Goal: Task Accomplishment & Management: Use online tool/utility

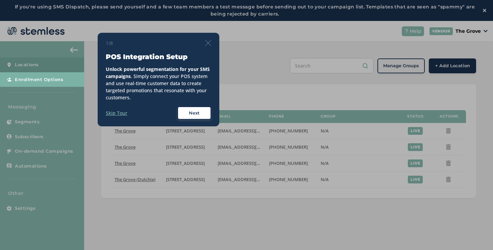
click at [210, 47] on div "1/8 POS Integration Setup Unlock powerful segmentation for your SMS campaigns .…" at bounding box center [158, 80] width 105 height 80
click at [209, 45] on img at bounding box center [208, 43] width 6 height 6
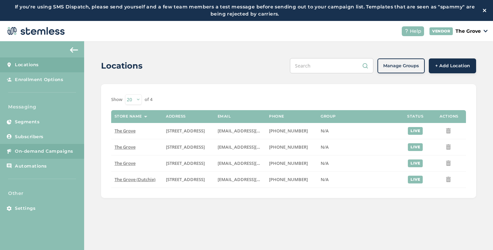
click at [47, 152] on span "On-demand Campaigns" at bounding box center [44, 151] width 58 height 7
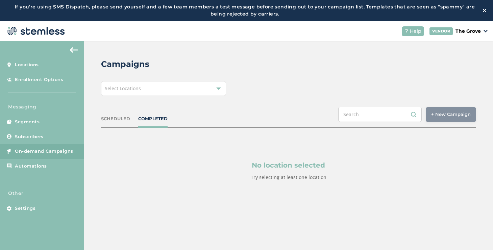
click at [149, 92] on div "Select Locations" at bounding box center [163, 88] width 125 height 15
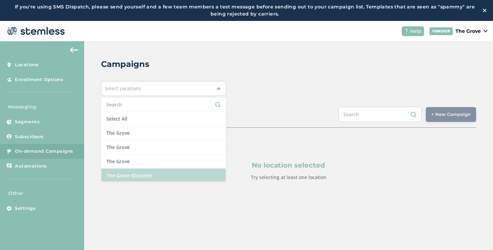
click at [125, 177] on li "The Grove (Dutchie)" at bounding box center [163, 176] width 124 height 14
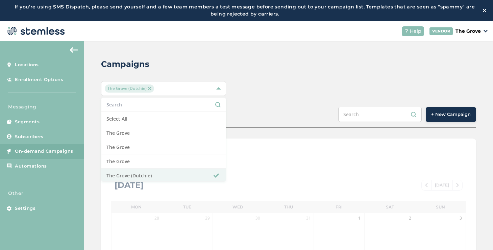
click at [265, 94] on div "The Grove (Dutchie) Select All The Grove [GEOGRAPHIC_DATA] [GEOGRAPHIC_DATA] [G…" at bounding box center [288, 88] width 375 height 15
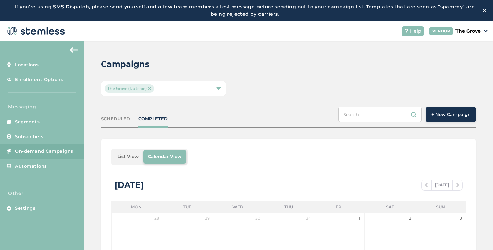
click at [126, 157] on li "List View" at bounding box center [128, 157] width 31 height 14
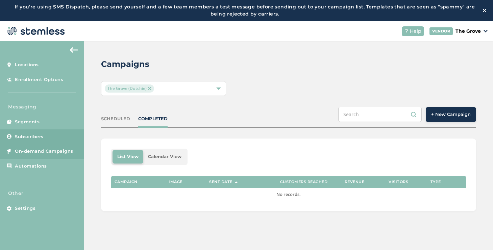
click at [36, 134] on span "Subscribers" at bounding box center [29, 137] width 29 height 7
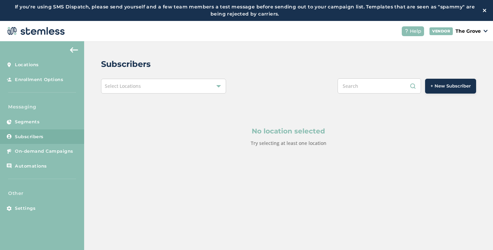
click at [140, 95] on div "No location selected Try selecting at least one location" at bounding box center [288, 137] width 375 height 86
click at [140, 90] on div "Select Locations" at bounding box center [163, 86] width 125 height 15
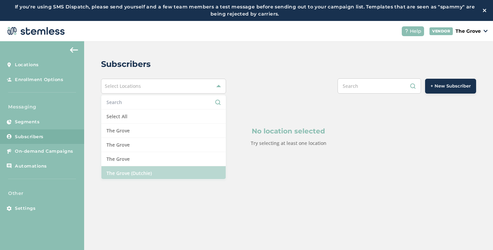
click at [123, 169] on li "The Grove (Dutchie)" at bounding box center [163, 173] width 124 height 14
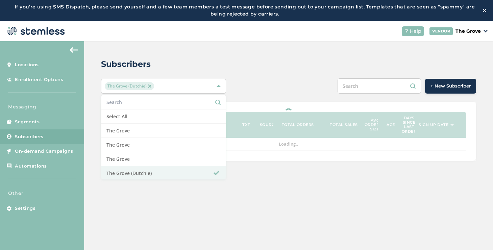
click at [251, 97] on div "Subscribers The Grove (Dutchie) Select All The Grove [GEOGRAPHIC_DATA] [GEOGRAP…" at bounding box center [288, 109] width 409 height 137
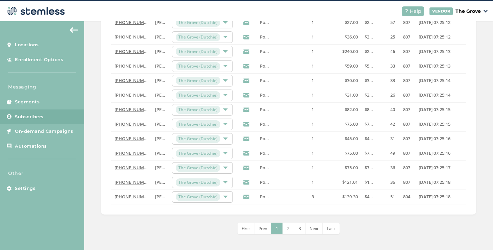
scroll to position [21, 0]
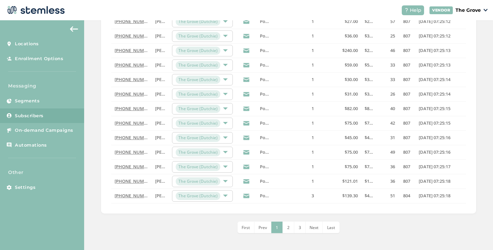
click at [325, 229] on li "Last" at bounding box center [331, 227] width 17 height 11
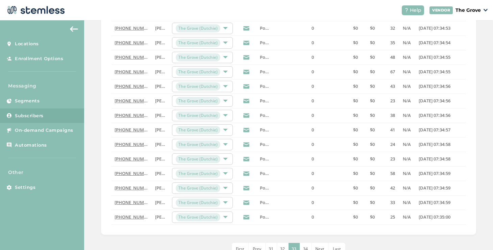
scroll to position [220, 0]
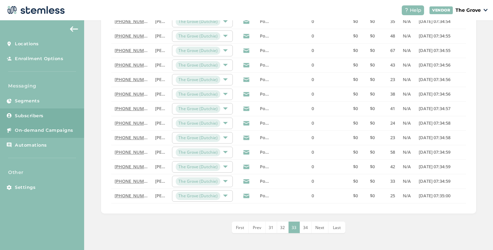
click at [64, 135] on link "On-demand Campaigns" at bounding box center [42, 130] width 84 height 15
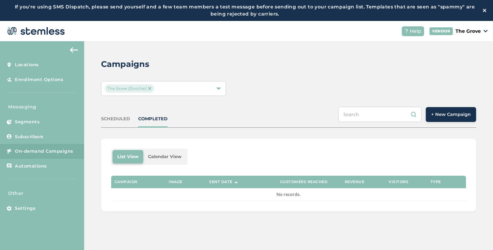
click at [430, 118] on button "+ New Campaign" at bounding box center [451, 114] width 50 height 15
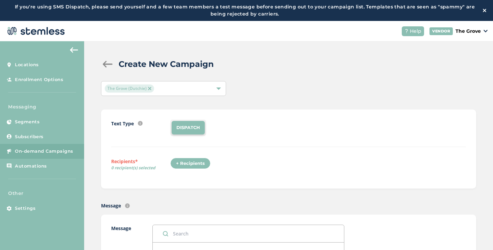
click at [200, 161] on div "+ Recipients" at bounding box center [190, 163] width 40 height 11
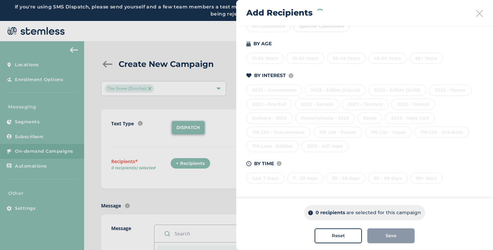
scroll to position [95, 0]
click at [315, 143] on div "2013 - AIO Vape" at bounding box center [325, 145] width 47 height 11
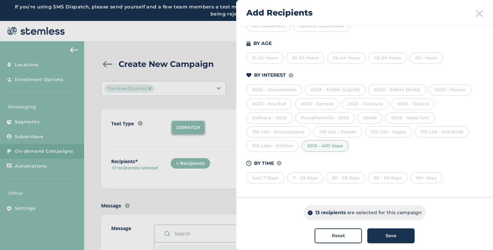
click at [315, 143] on div "2013 - AIO Vape" at bounding box center [325, 145] width 47 height 11
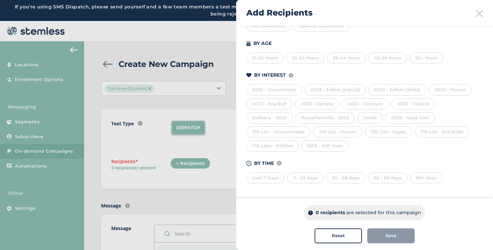
click at [278, 175] on div "Last 7 Days" at bounding box center [266, 177] width 38 height 11
click at [428, 184] on div "Build your recipient list by selecting a custom segment OR using the criteria b…" at bounding box center [364, 64] width 257 height 267
click at [427, 181] on div "90+ days" at bounding box center [426, 177] width 32 height 11
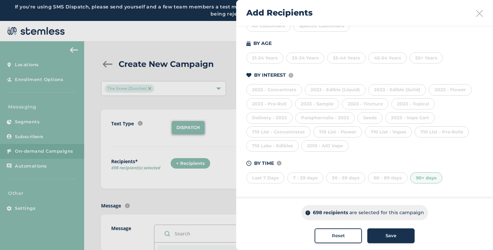
click at [335, 236] on span "Reset" at bounding box center [338, 236] width 13 height 7
